Goal: Browse casually: Explore the website without a specific task or goal

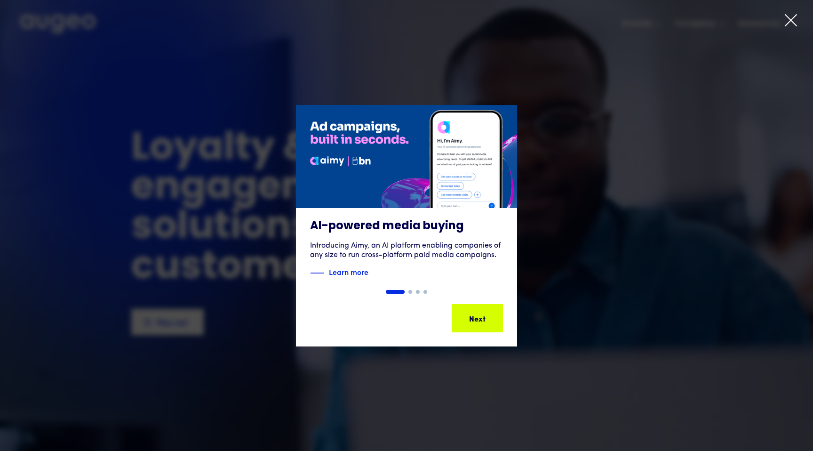
click at [798, 18] on div at bounding box center [406, 225] width 813 height 451
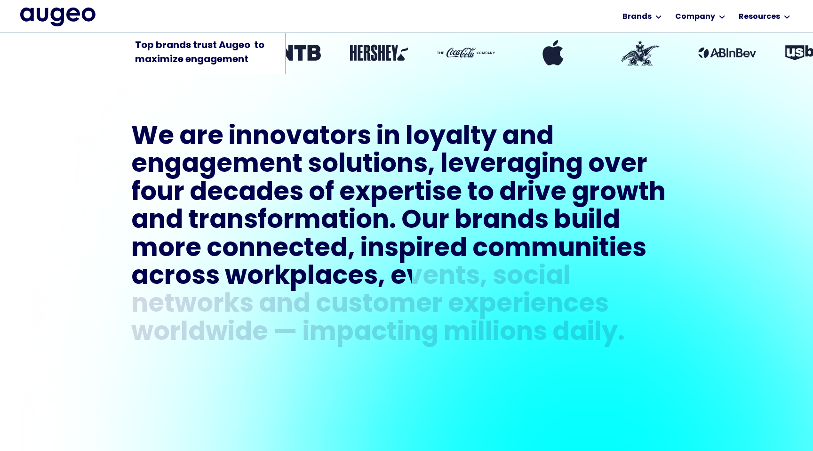
scroll to position [447, 0]
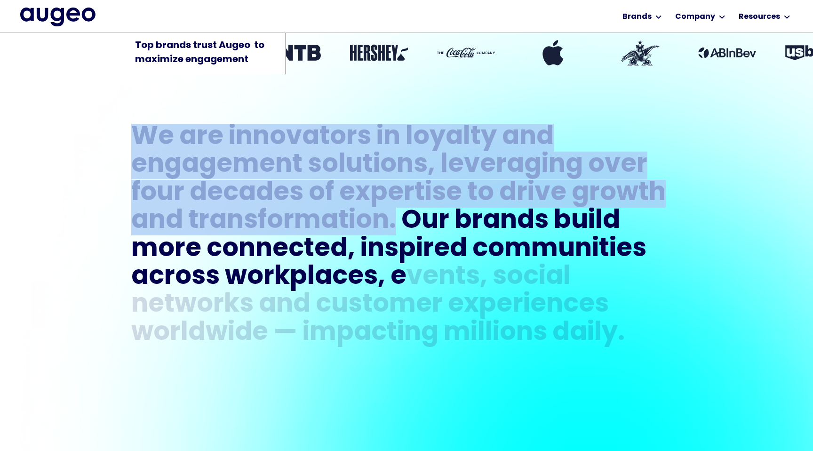
drag, startPoint x: 134, startPoint y: 128, endPoint x: 398, endPoint y: 216, distance: 278.7
click at [398, 216] on h1 "We are innovators in loyalty and engagement solutions, leveraging over four dec…" at bounding box center [406, 235] width 550 height 223
copy h1 "We are innovators in loyalty and engagement solutions, leveraging over four dec…"
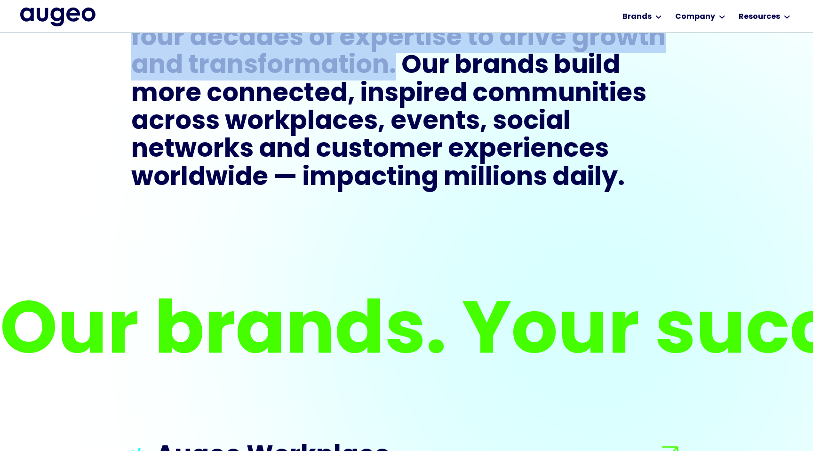
scroll to position [602, 0]
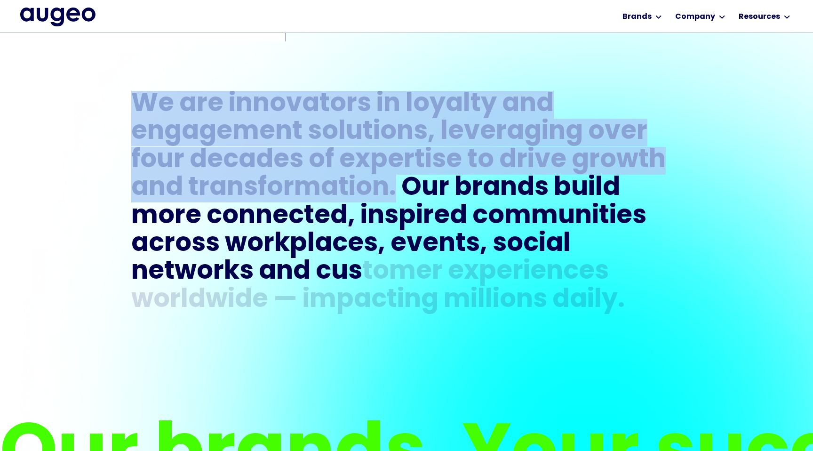
click at [383, 103] on div "in" at bounding box center [388, 105] width 24 height 28
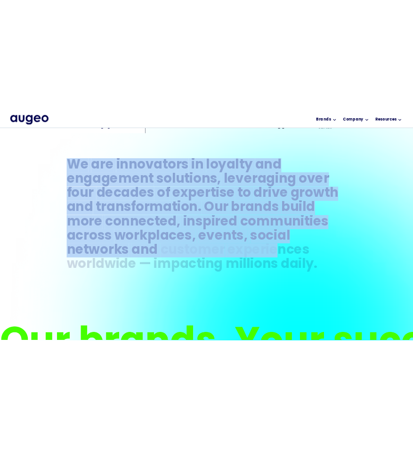
scroll to position [479, 0]
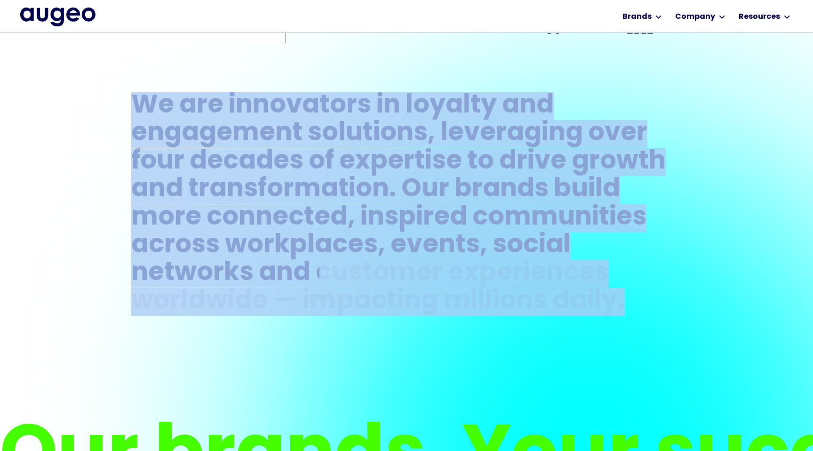
drag, startPoint x: 131, startPoint y: 102, endPoint x: 629, endPoint y: 298, distance: 535.2
click at [629, 298] on h1 "We are innovators in loyalty and engagement solutions, leveraging over four dec…" at bounding box center [406, 203] width 550 height 223
copy h1 "We are innovators in loyalty and engagement solutions, leveraging over four dec…"
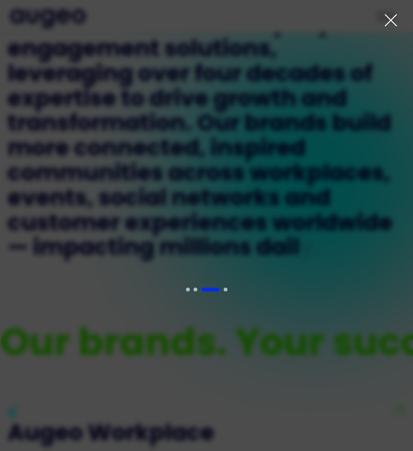
click at [391, 15] on icon at bounding box center [390, 20] width 14 height 14
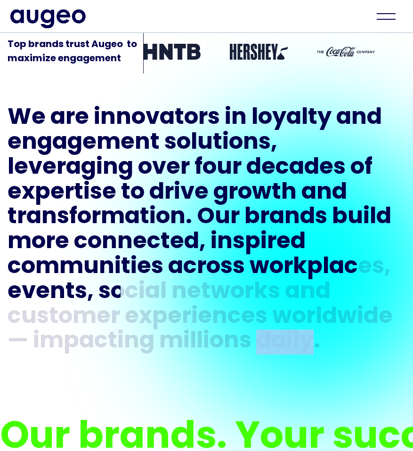
scroll to position [386, 0]
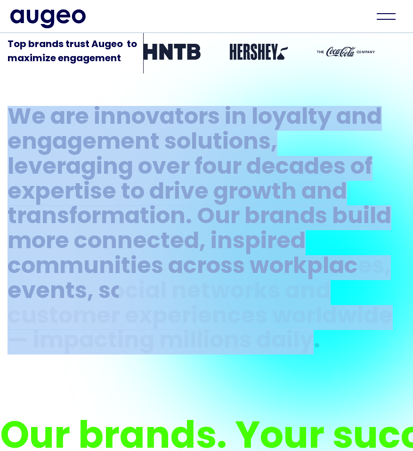
drag, startPoint x: 10, startPoint y: 114, endPoint x: 315, endPoint y: 332, distance: 374.6
click at [315, 332] on h1 "We are innovators in loyalty and engagement solutions, leveraging over four dec…" at bounding box center [207, 230] width 398 height 248
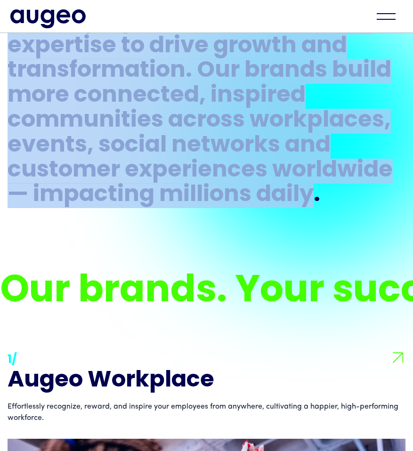
copy h1 "We are innovators in loyalty and engagement solutions, leveraging over four dec…"
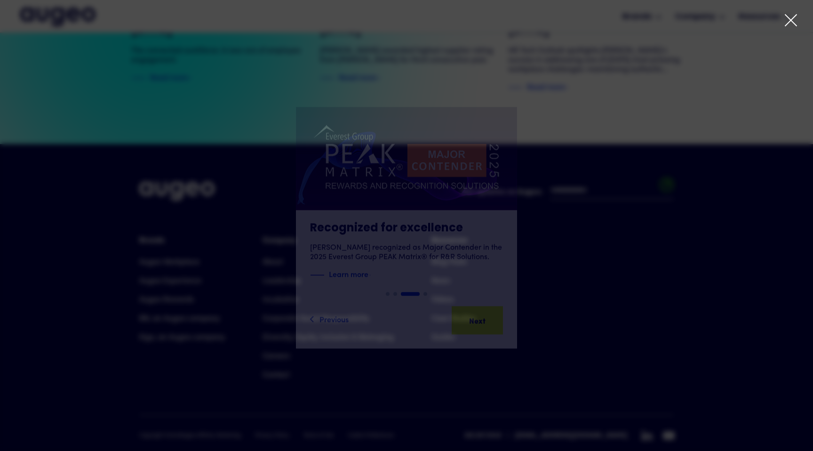
scroll to position [2145, 0]
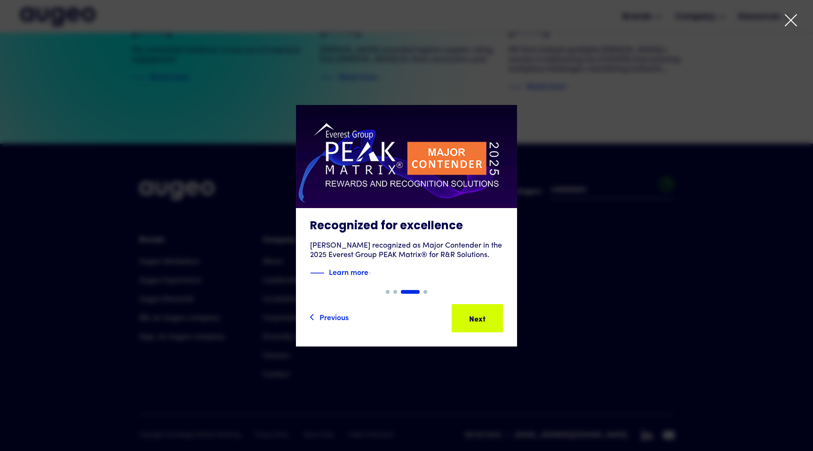
click at [794, 18] on icon at bounding box center [791, 20] width 14 height 14
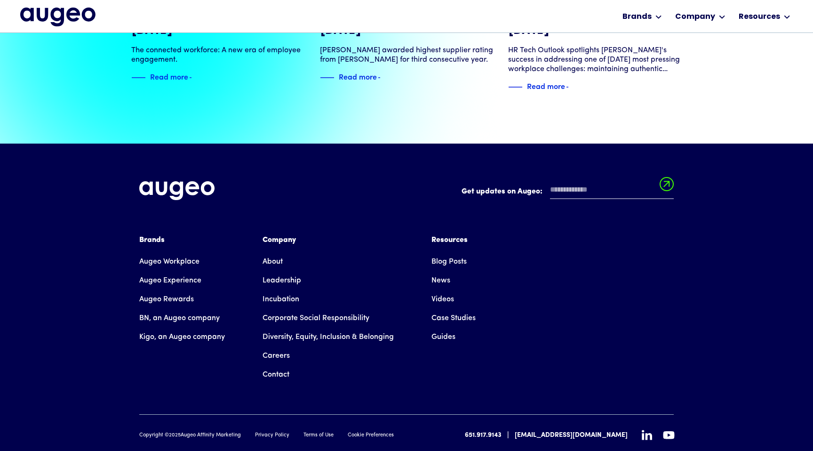
click at [646, 430] on icon at bounding box center [647, 435] width 10 height 10
click at [669, 430] on icon at bounding box center [669, 435] width 12 height 10
